Goal: Task Accomplishment & Management: Complete application form

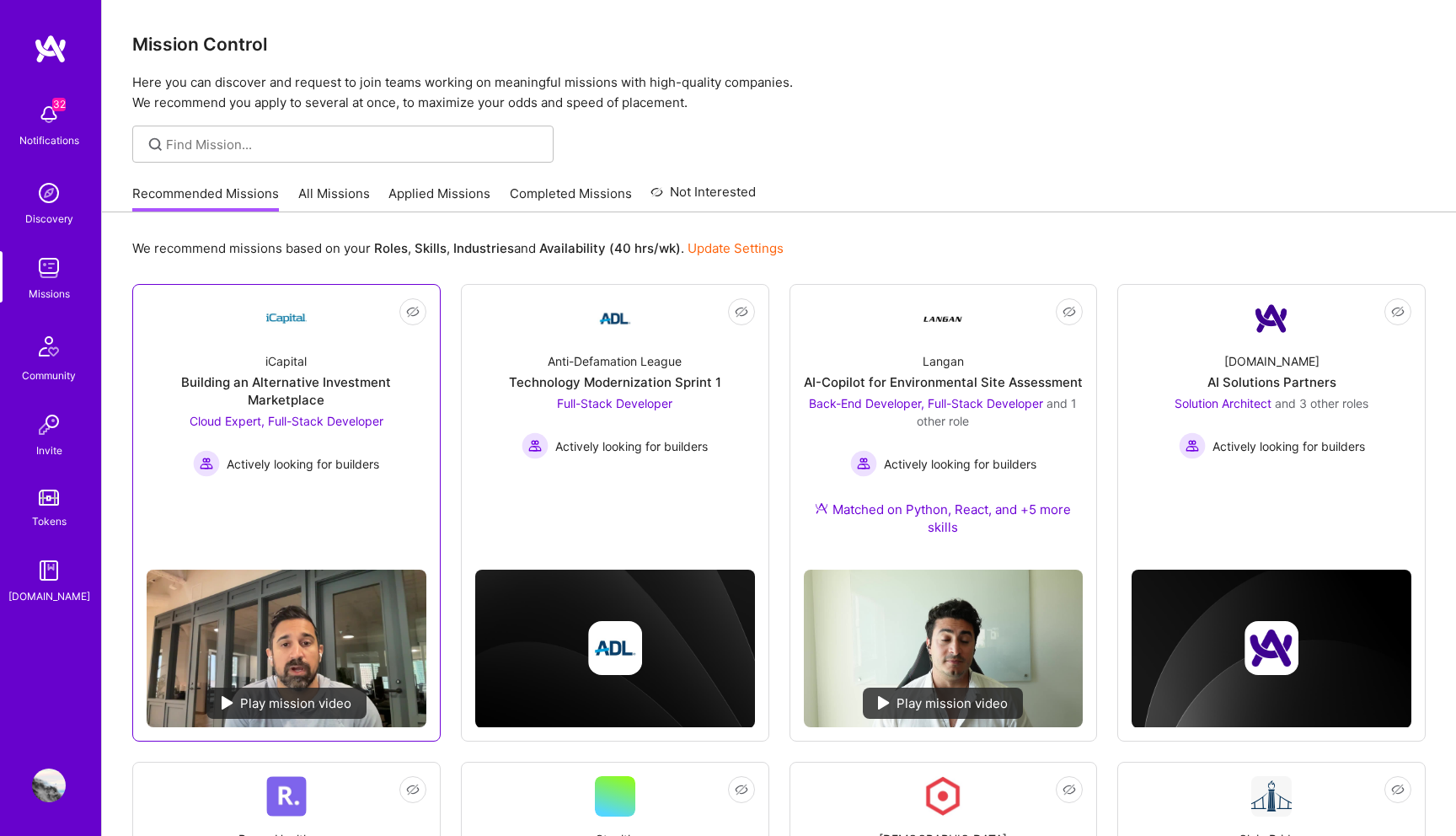
click at [362, 429] on div "Cloud Expert, Full-Stack Developer Actively looking for builders" at bounding box center [286, 444] width 193 height 65
click at [308, 421] on span "Cloud Expert, Full-Stack Developer" at bounding box center [286, 421] width 193 height 15
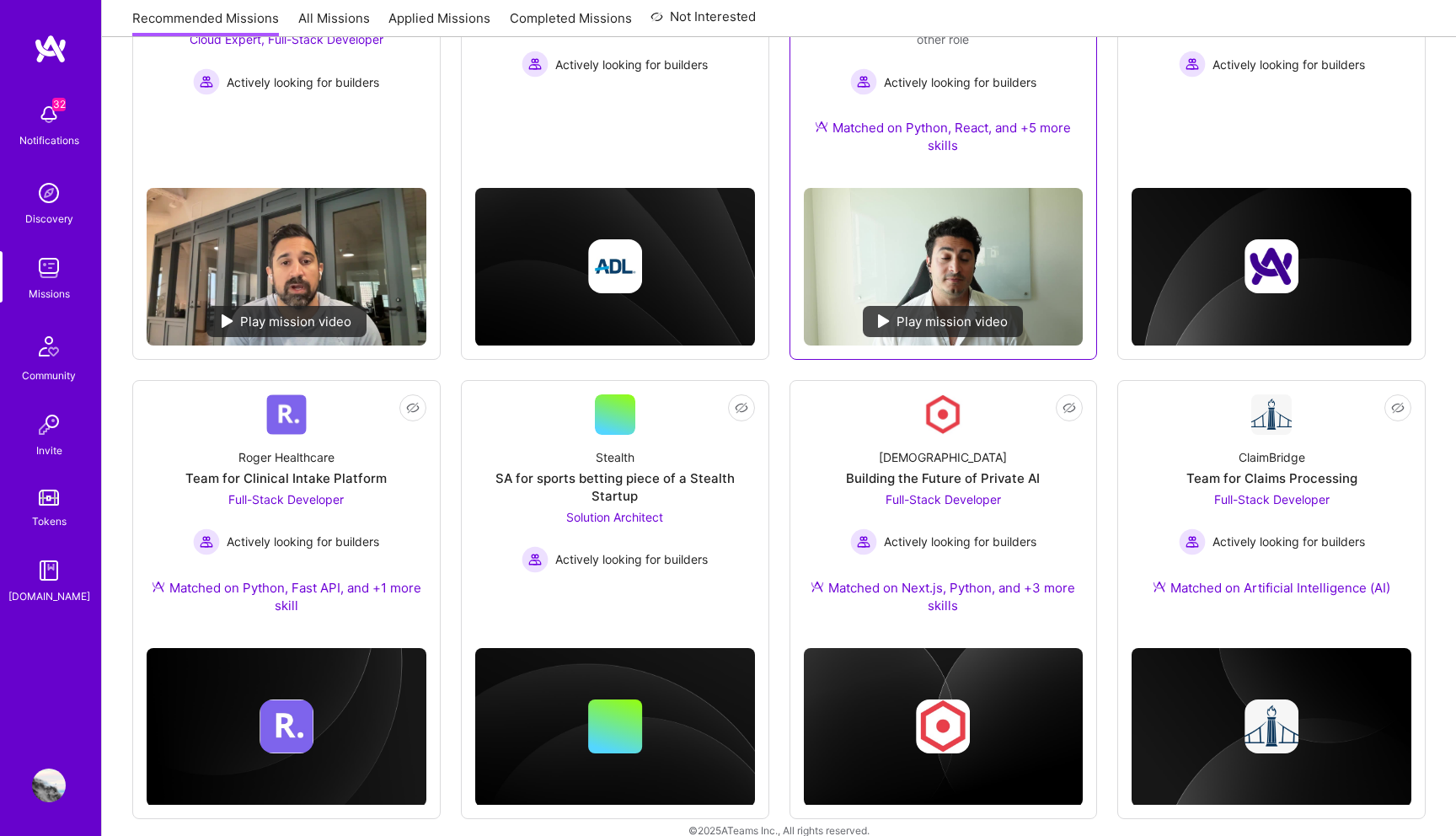
scroll to position [405, 0]
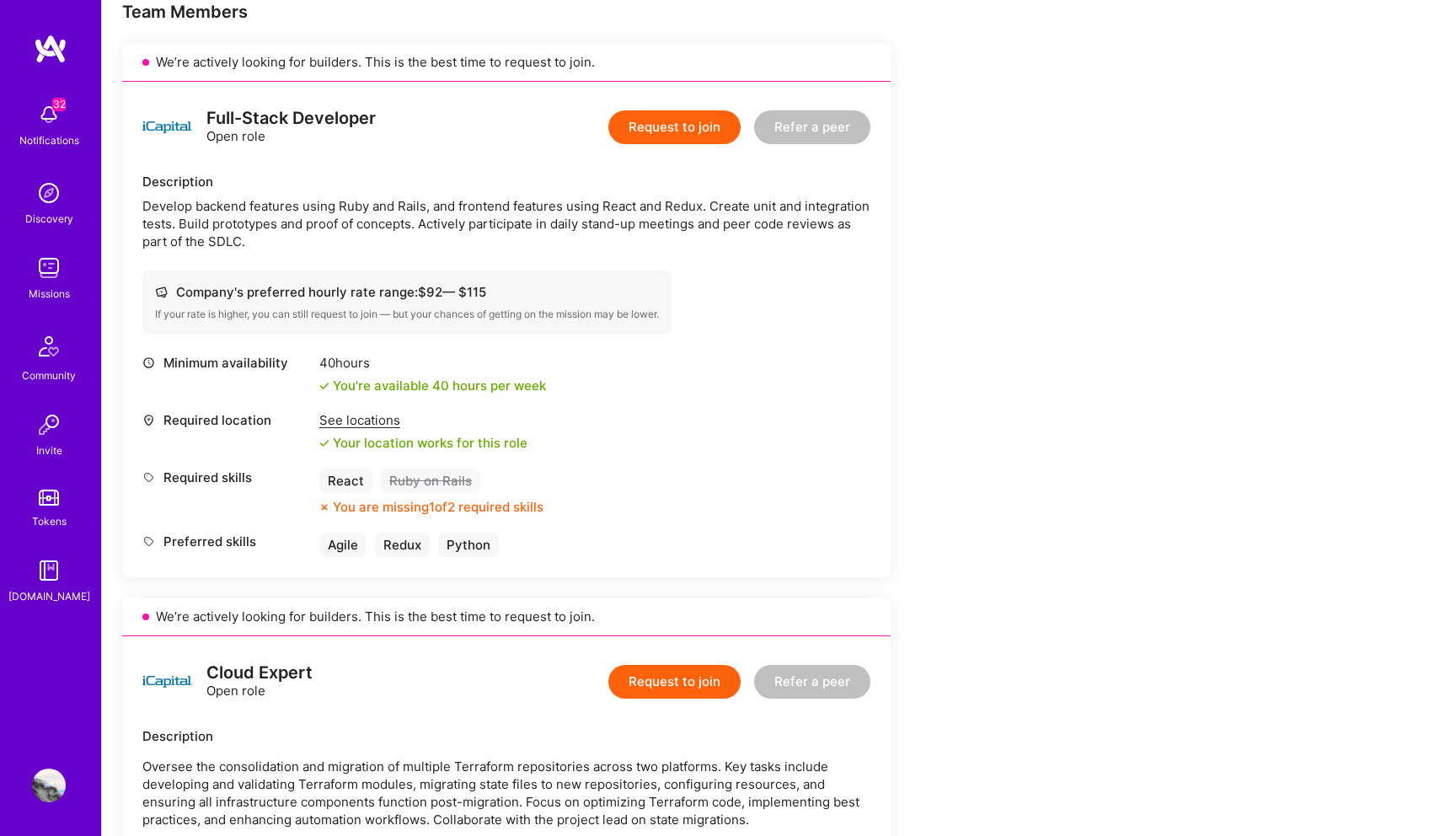
scroll to position [247, 0]
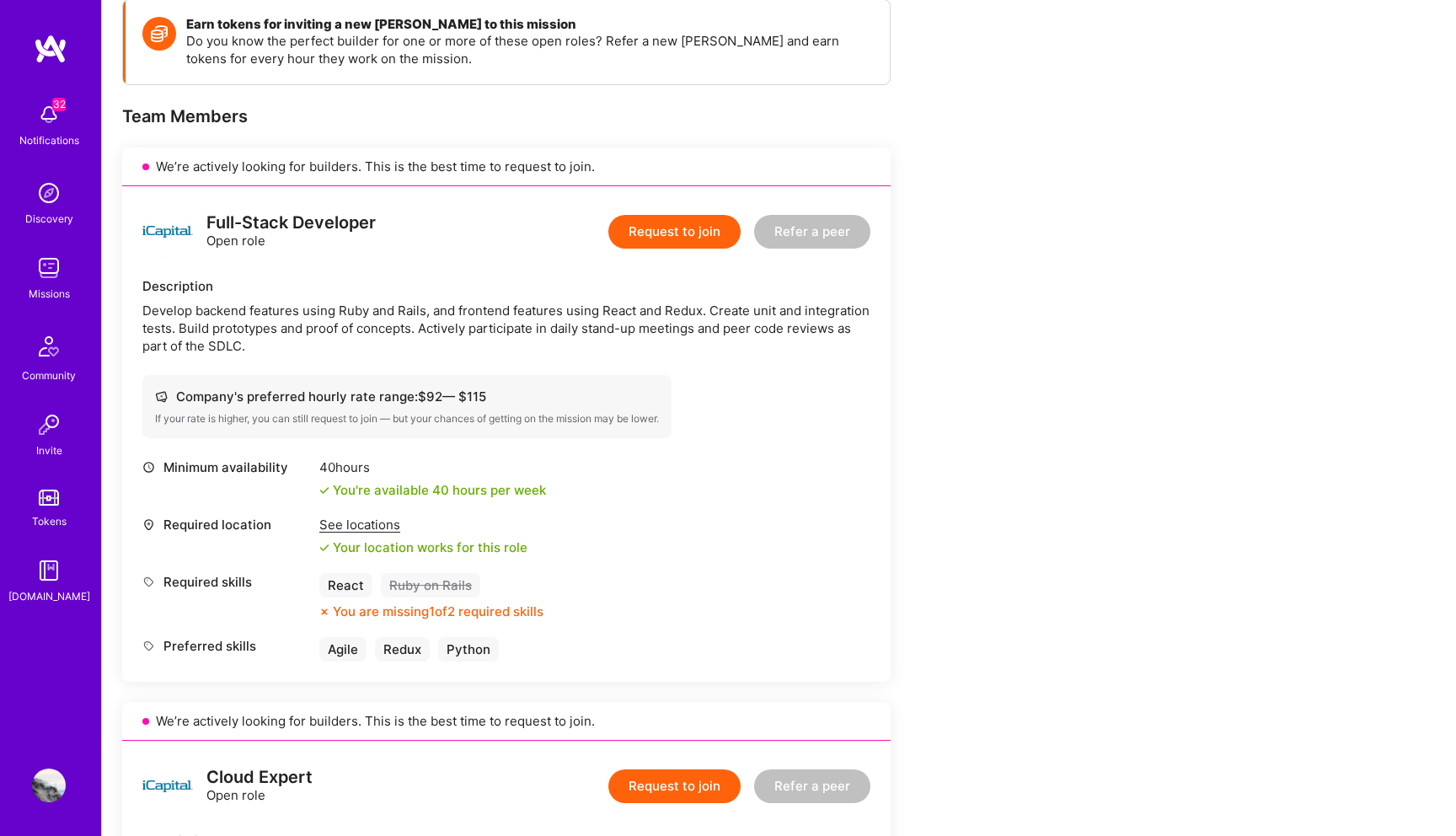
click at [661, 235] on button "Request to join" at bounding box center [675, 231] width 132 height 34
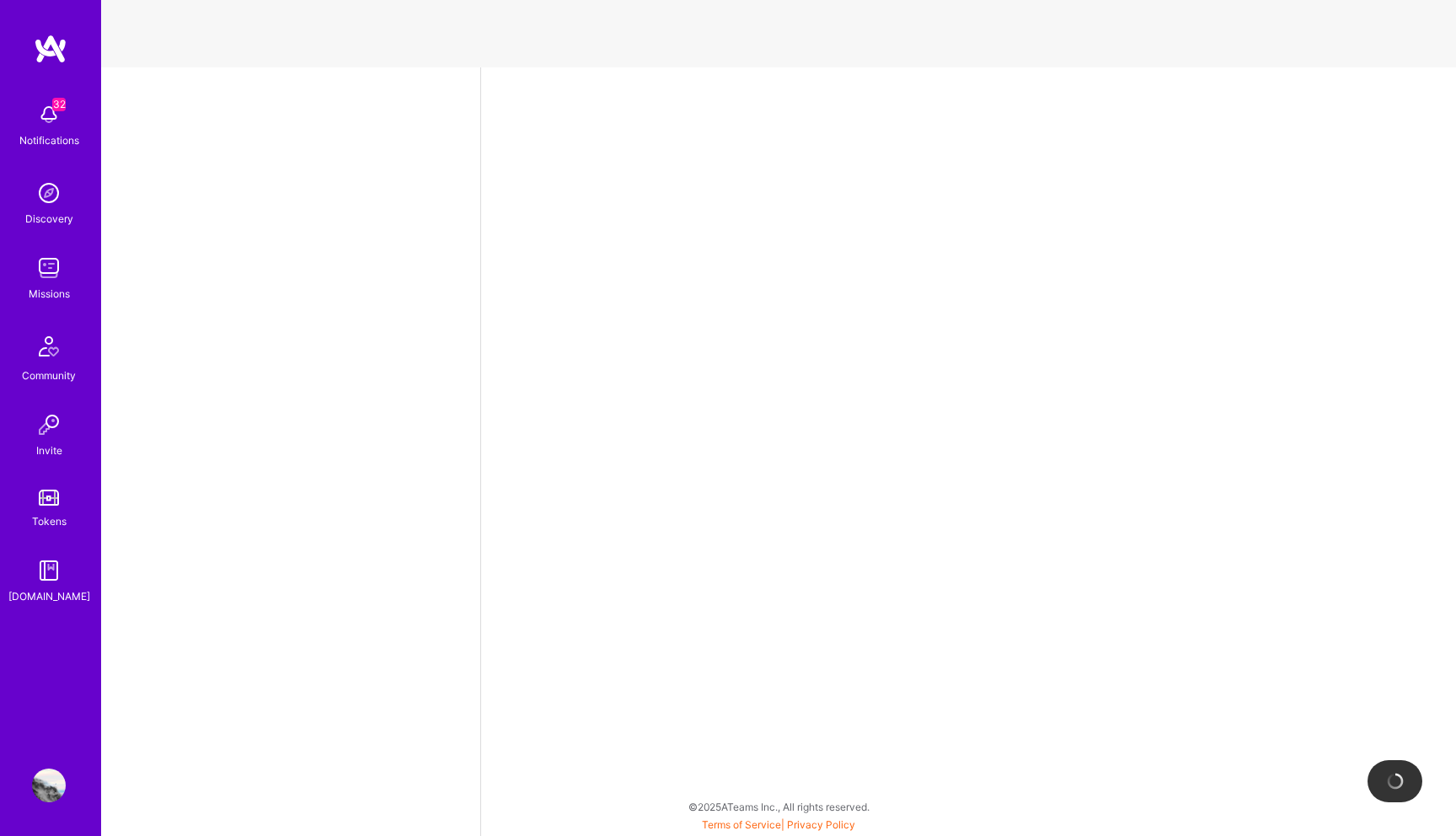
select select "US"
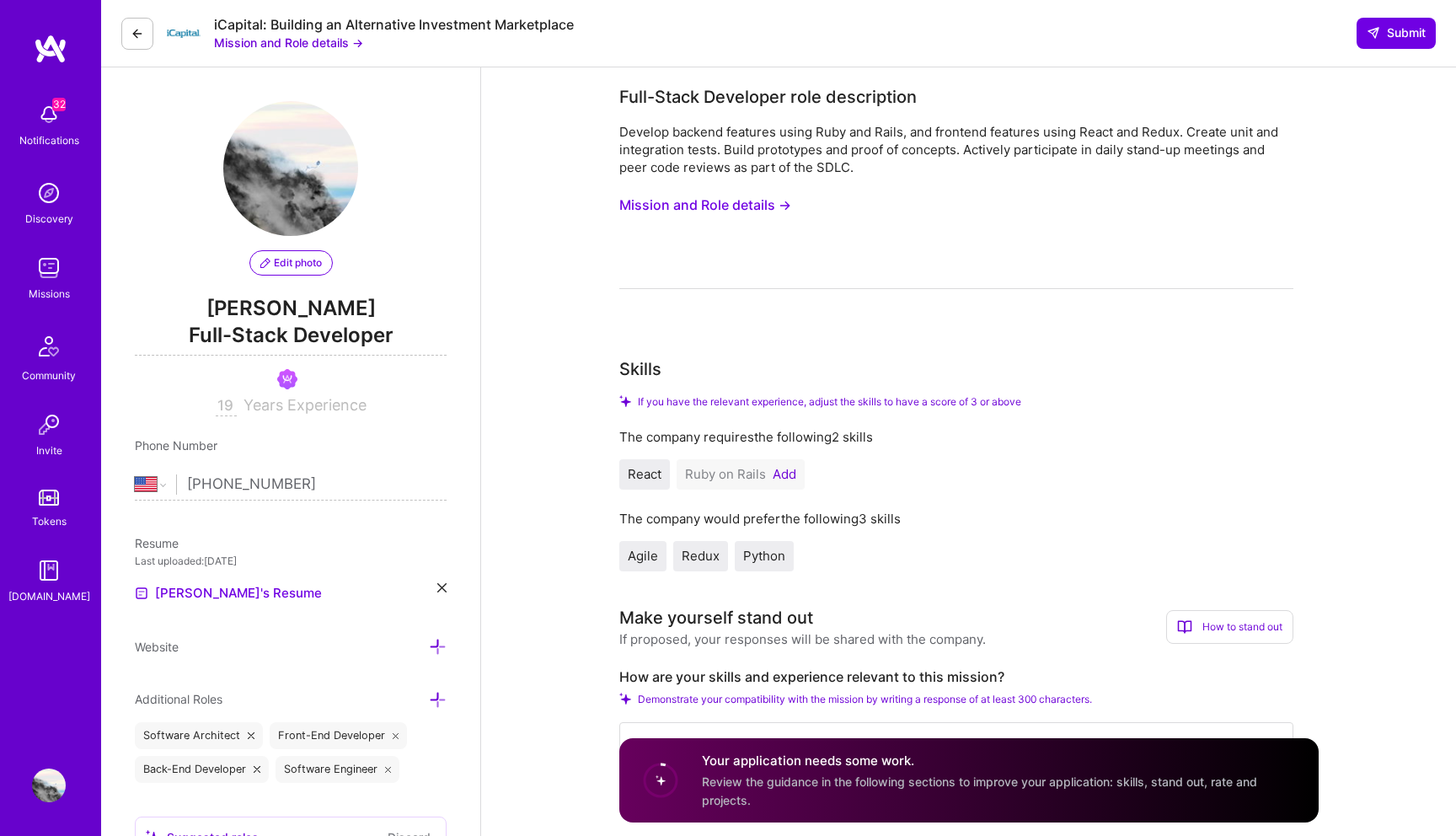
click at [796, 472] on div "Ruby on Rails Add" at bounding box center [741, 474] width 128 height 30
click at [790, 472] on button "Add" at bounding box center [784, 474] width 23 height 14
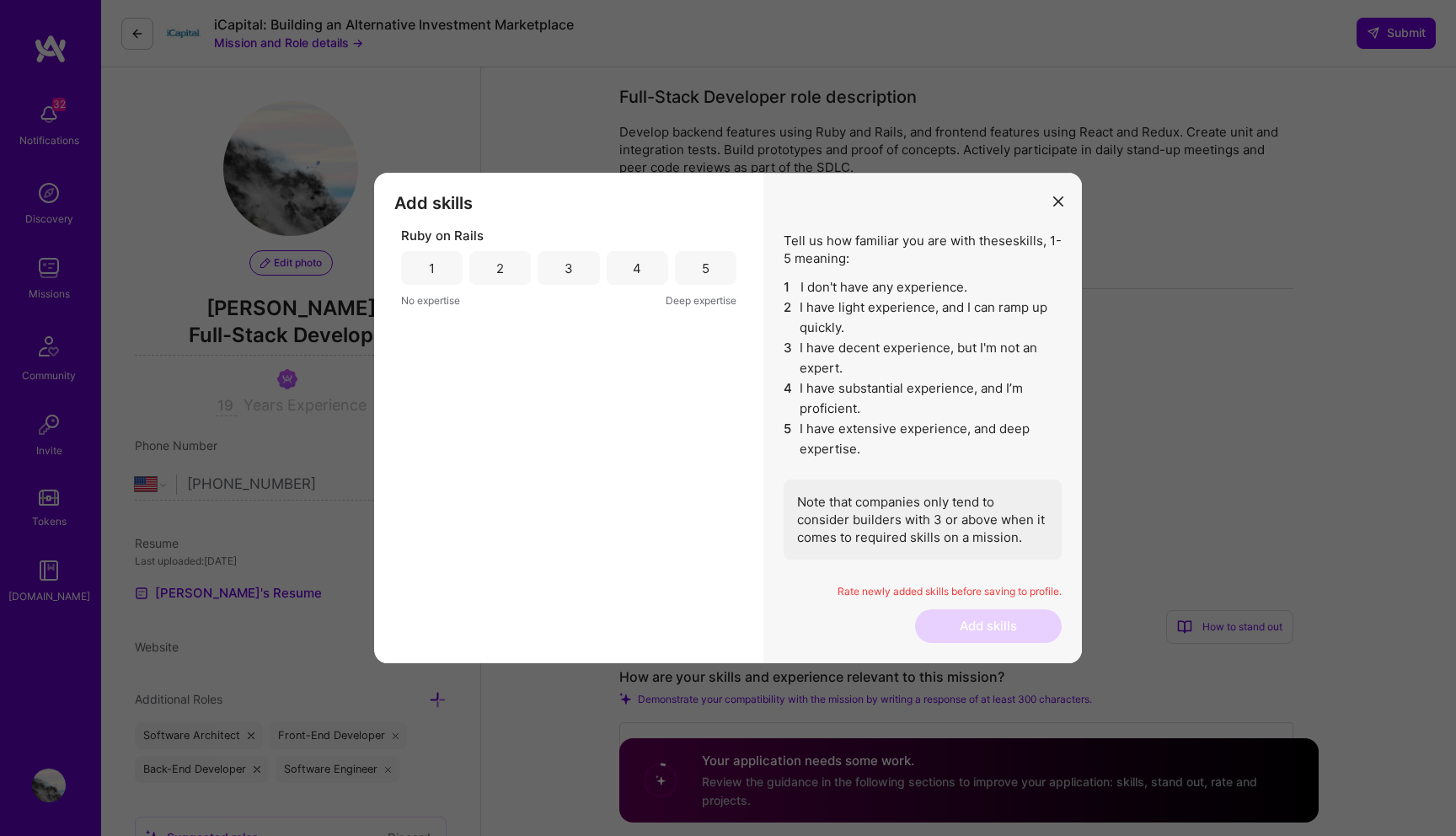
click at [558, 252] on div "3" at bounding box center [568, 267] width 61 height 34
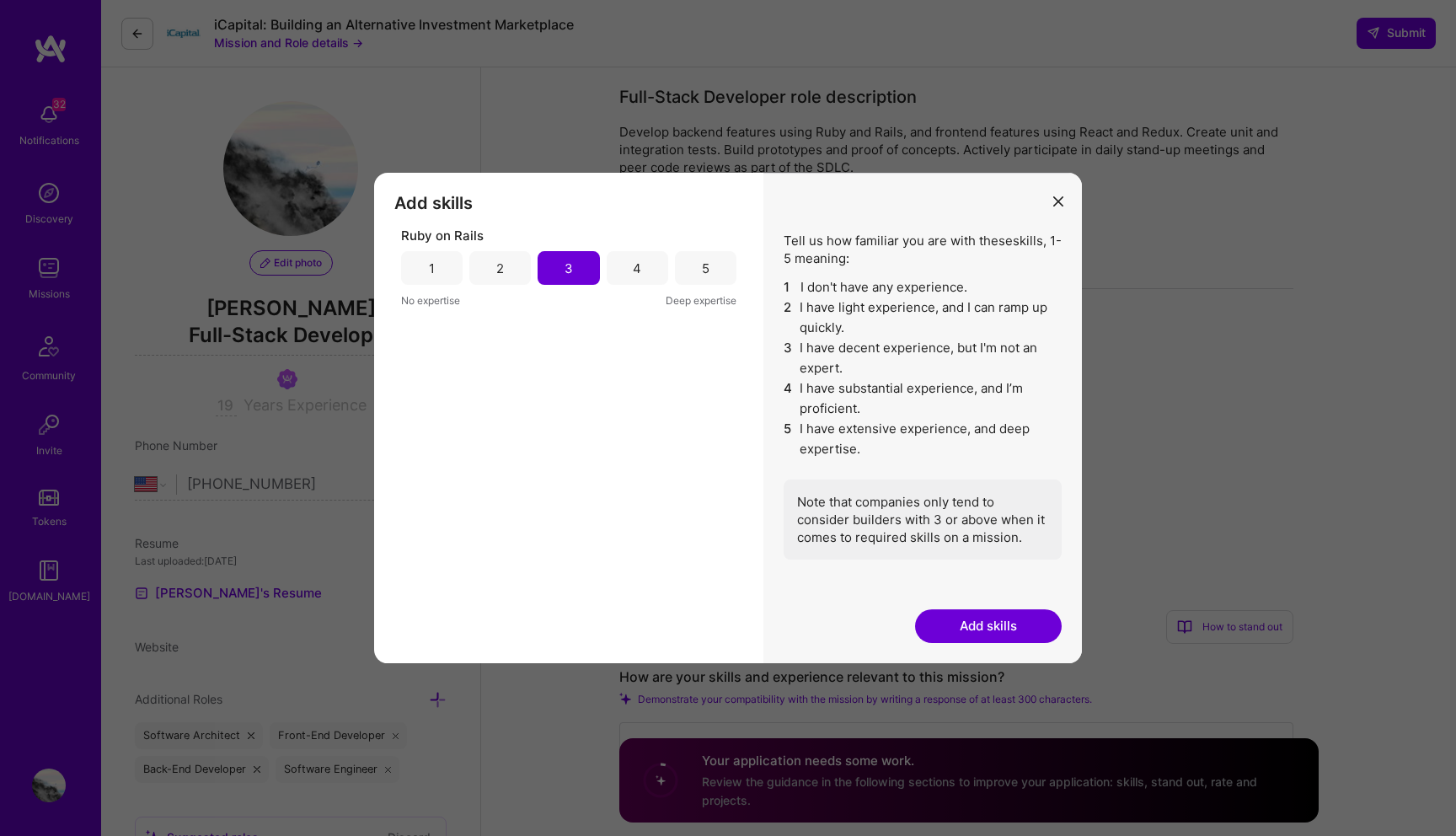
click at [947, 642] on button "Add skills" at bounding box center [988, 626] width 147 height 34
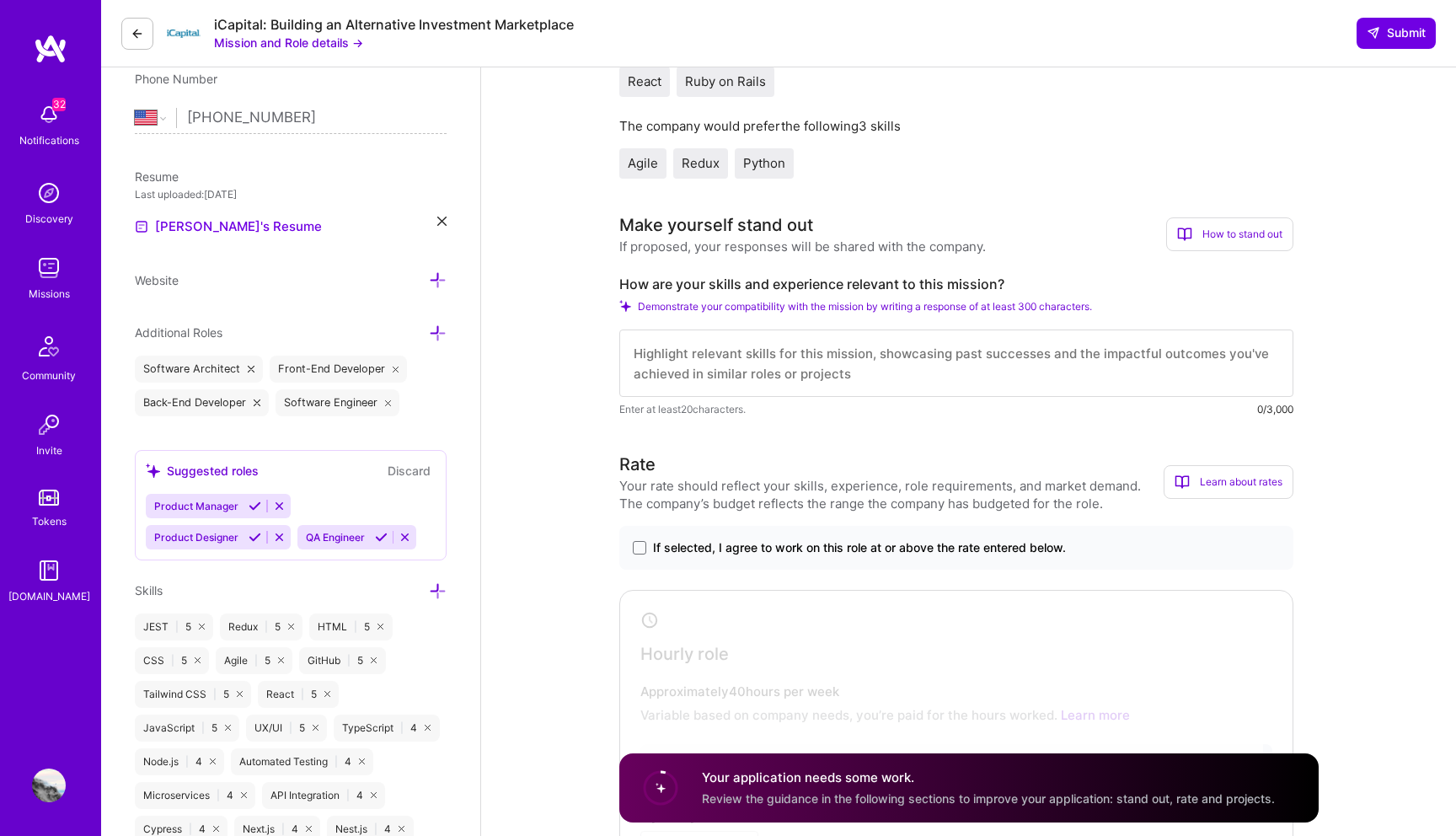
scroll to position [389, 0]
